Goal: Navigation & Orientation: Find specific page/section

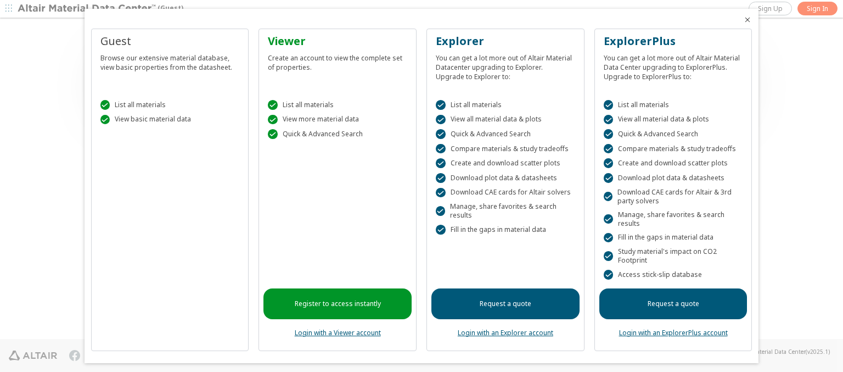
click at [744, 20] on icon "Close" at bounding box center [748, 19] width 9 height 9
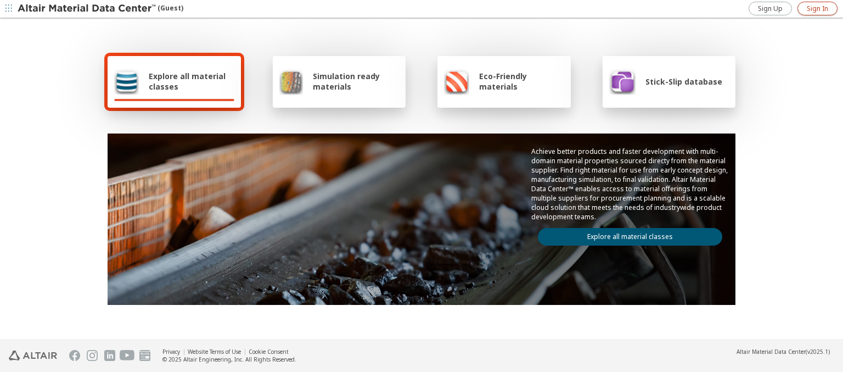
click at [818, 8] on span "Sign In" at bounding box center [817, 8] width 21 height 9
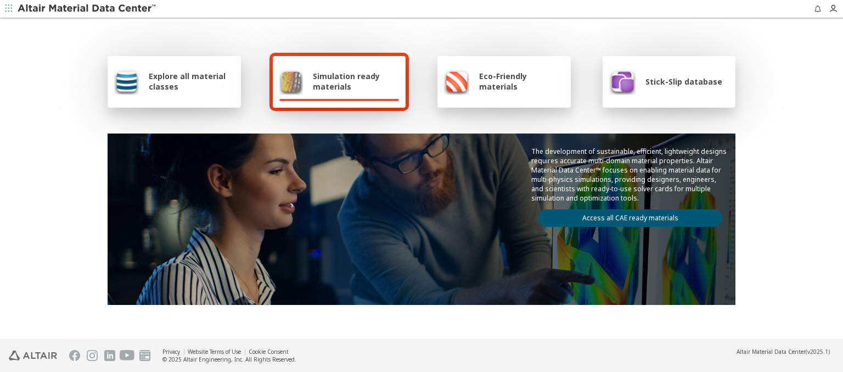
click at [87, 9] on img at bounding box center [88, 8] width 140 height 11
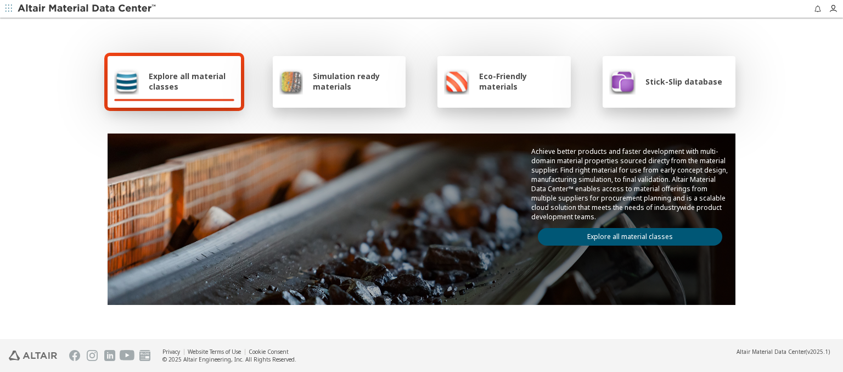
click at [187, 81] on span "Explore all material classes" at bounding box center [192, 81] width 86 height 21
click at [626, 234] on link "Explore all material classes" at bounding box center [630, 237] width 185 height 18
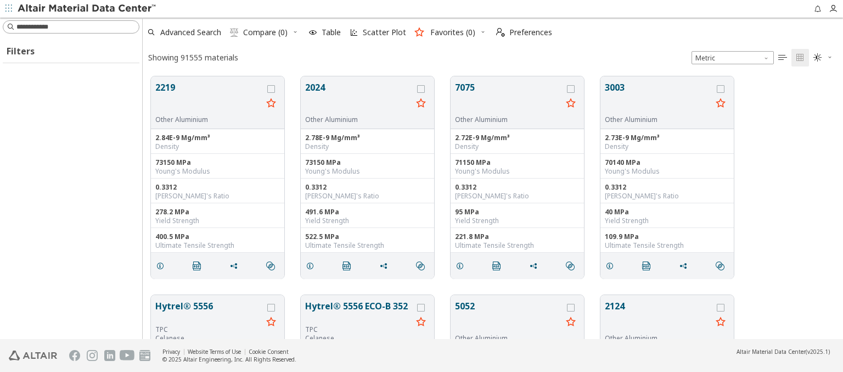
type input "**********"
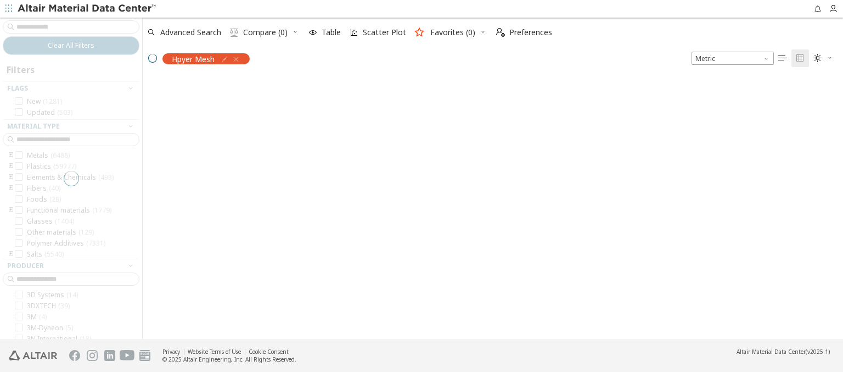
scroll to position [261, 692]
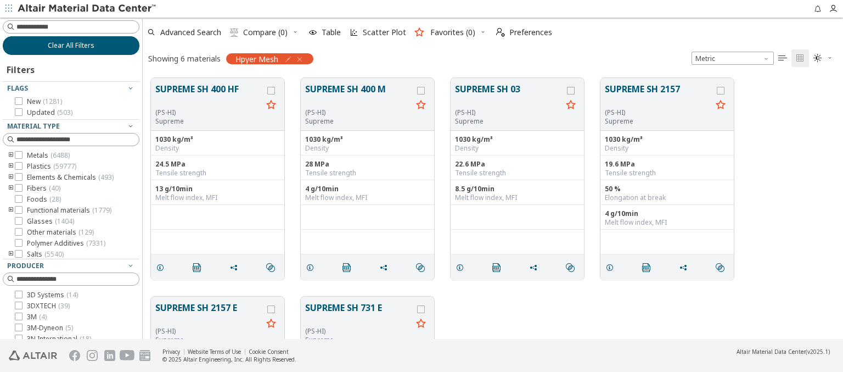
click at [67, 45] on span "Clear All Filters" at bounding box center [71, 45] width 47 height 9
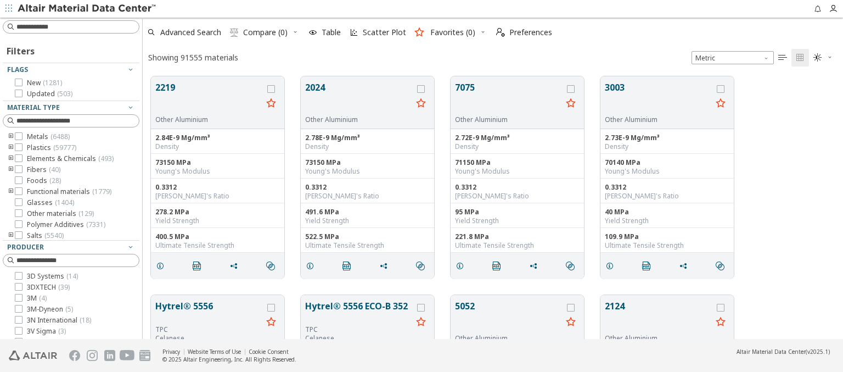
scroll to position [262, 692]
click at [87, 9] on img at bounding box center [88, 8] width 140 height 11
